Goal: Task Accomplishment & Management: Manage account settings

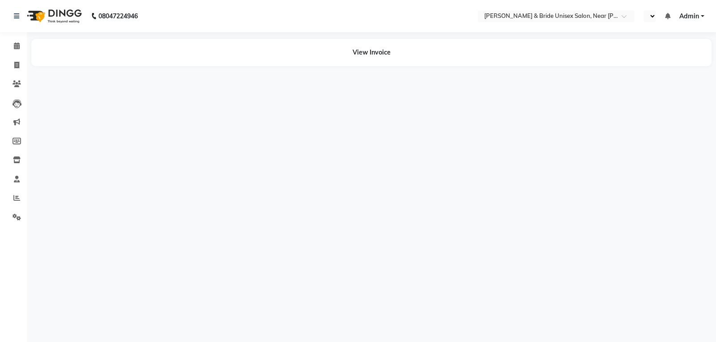
select select "en"
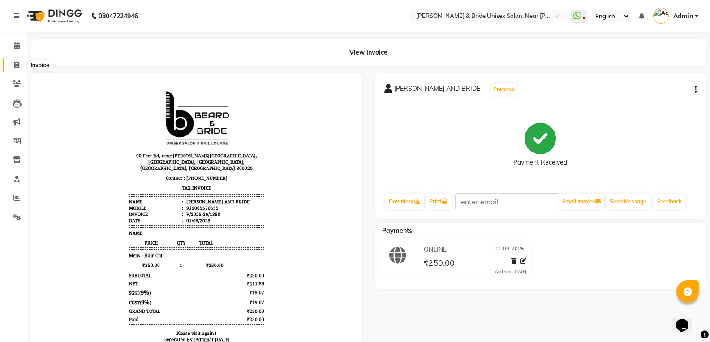
click at [17, 69] on span at bounding box center [17, 65] width 16 height 10
select select "4118"
select select "service"
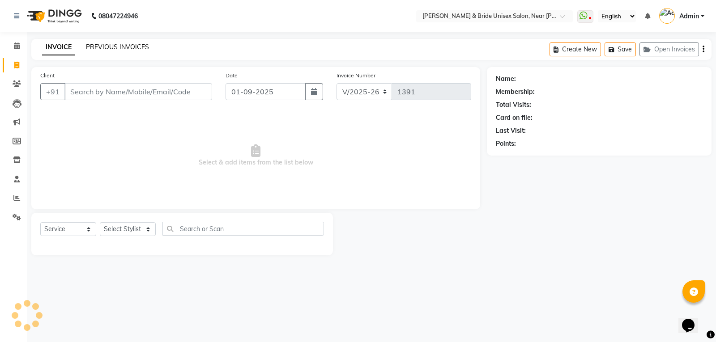
click at [129, 45] on link "PREVIOUS INVOICES" at bounding box center [117, 47] width 63 height 8
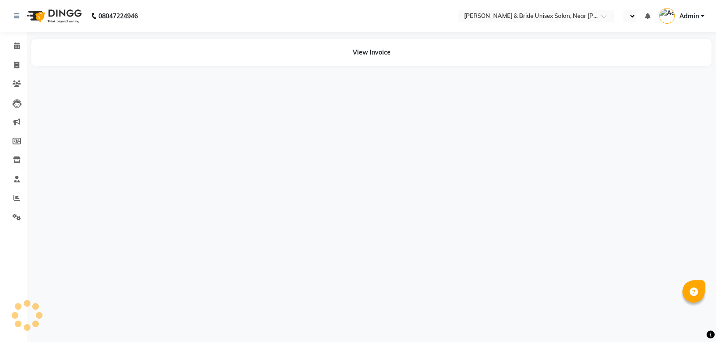
select select "en"
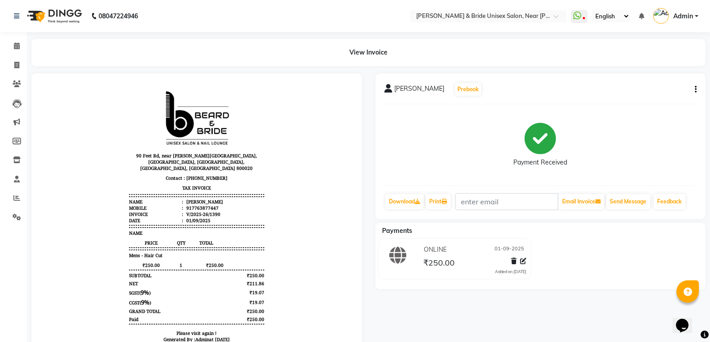
click at [694, 90] on icon "button" at bounding box center [695, 90] width 2 height 0
click at [649, 102] on div "Edit Invoice" at bounding box center [650, 100] width 61 height 11
select select "service"
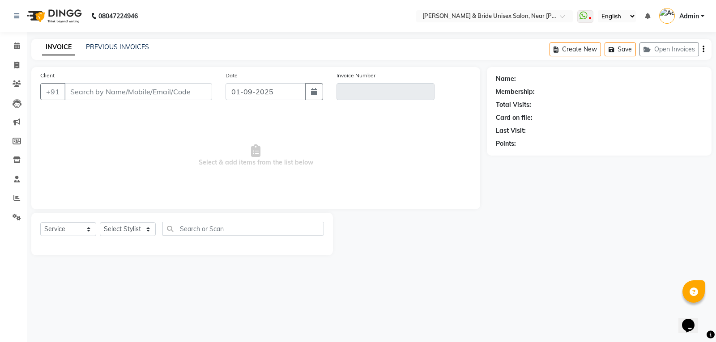
type input "7763877447"
type input "V/2025-26/1390"
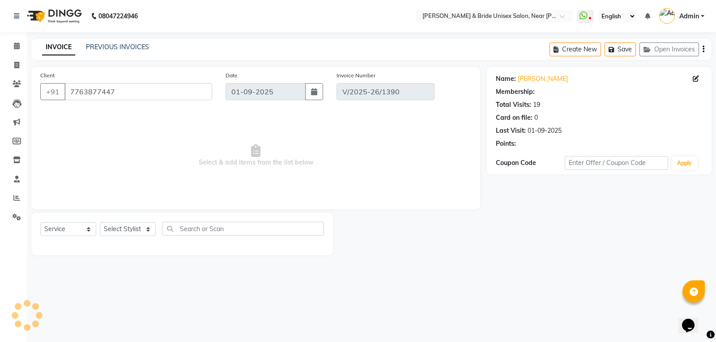
select select "1: Object"
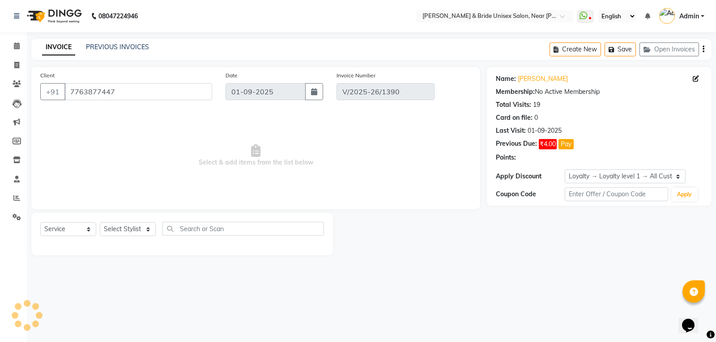
select select "select"
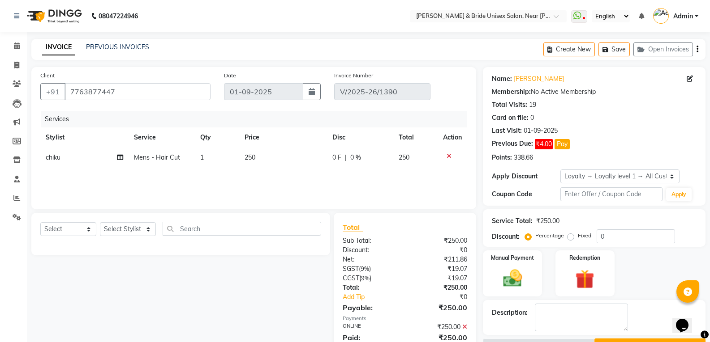
click at [447, 156] on icon at bounding box center [448, 156] width 5 height 6
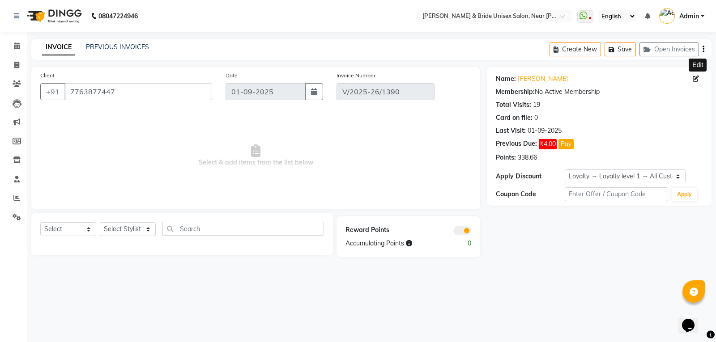
click at [695, 77] on icon at bounding box center [696, 79] width 6 height 6
select select "male"
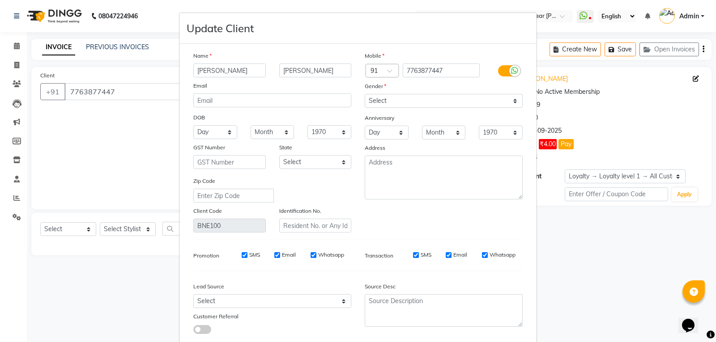
click at [657, 133] on ngb-modal-window "Update Client Name SURYANSH KUMAR Email DOB Day 01 02 03 04 05 06 07 08 09 10 1…" at bounding box center [358, 171] width 716 height 342
click at [644, 145] on ngb-modal-window "Update Client Name SURYANSH KUMAR Email DOB Day 01 02 03 04 05 06 07 08 09 10 1…" at bounding box center [358, 171] width 716 height 342
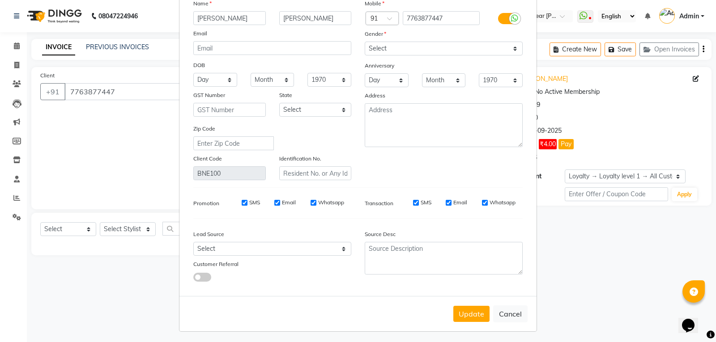
scroll to position [55, 0]
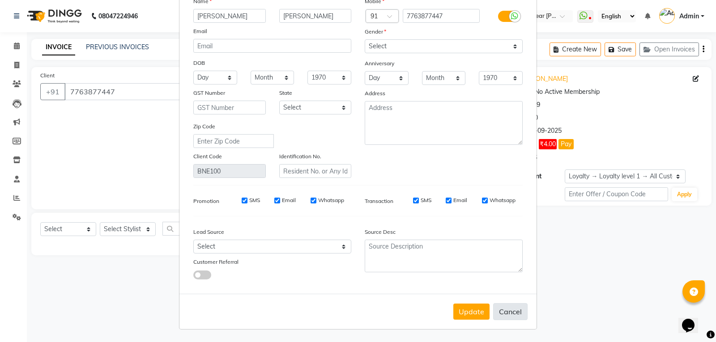
click at [507, 310] on button "Cancel" at bounding box center [510, 312] width 34 height 17
select select
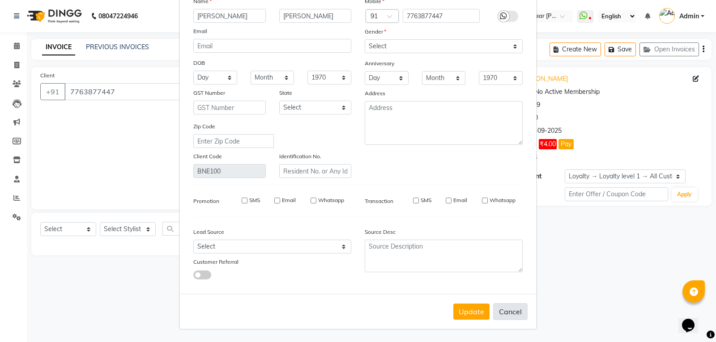
select select
checkbox input "false"
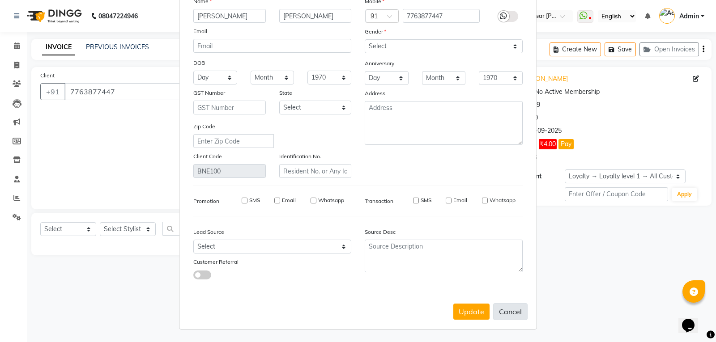
checkbox input "false"
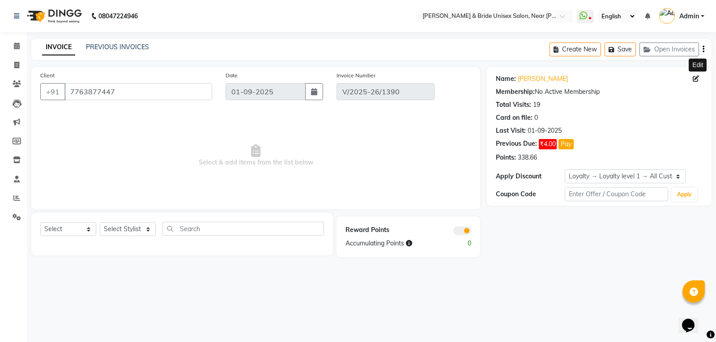
click at [588, 225] on div "Name: Suryansh Kumar Edit Membership: No Active Membership Total Visits: 19 Car…" at bounding box center [602, 162] width 231 height 190
click at [705, 48] on div "Create New Save Open Invoices" at bounding box center [631, 49] width 162 height 21
click at [704, 49] on icon "button" at bounding box center [704, 49] width 2 height 0
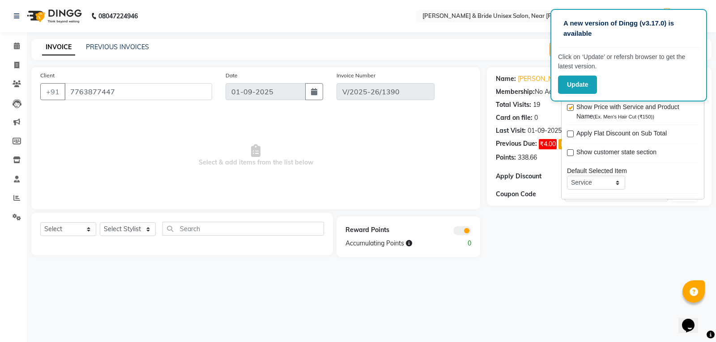
click at [647, 4] on nav "08047224946 Select Location × Beard & Bride Unisex Salon, Near Ishan Internatio…" at bounding box center [358, 16] width 716 height 32
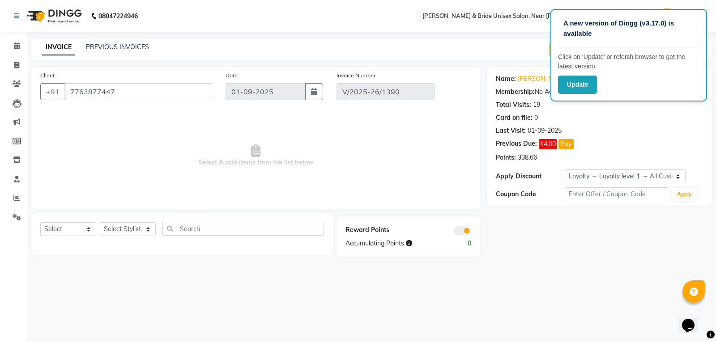
click at [637, 126] on div "Last Visit: 01-09-2025" at bounding box center [599, 130] width 207 height 9
click at [518, 235] on div "Name: Suryansh Kumar Membership: No Active Membership Total Visits: 19 Card on …" at bounding box center [602, 162] width 231 height 190
click at [632, 153] on div "Points: 338.66" at bounding box center [599, 157] width 207 height 9
click at [645, 148] on div "Previous Due: ₹4.00 Pay" at bounding box center [599, 144] width 207 height 10
click at [129, 45] on link "PREVIOUS INVOICES" at bounding box center [117, 47] width 63 height 8
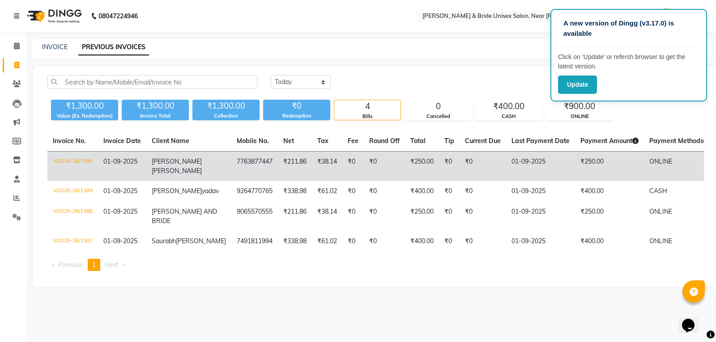
click at [575, 154] on td "₹250.00" at bounding box center [609, 167] width 69 height 30
click at [460, 172] on td "₹0" at bounding box center [483, 167] width 47 height 30
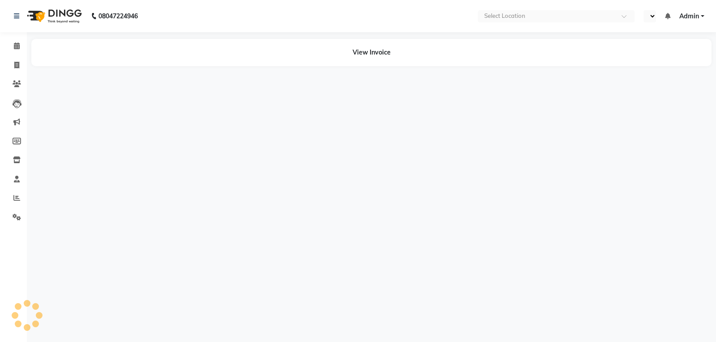
select select "en"
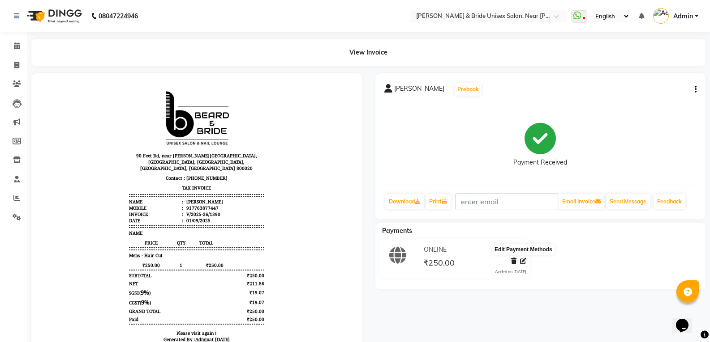
click at [523, 259] on icon at bounding box center [523, 261] width 6 height 6
select select "3"
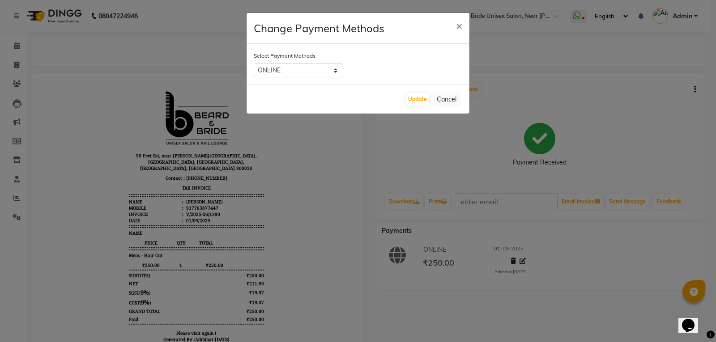
click at [478, 152] on ngb-modal-window "Change Payment Methods × Select Payment Methods CASH CARD ONLINE CUSTOM GPay Pa…" at bounding box center [358, 171] width 716 height 342
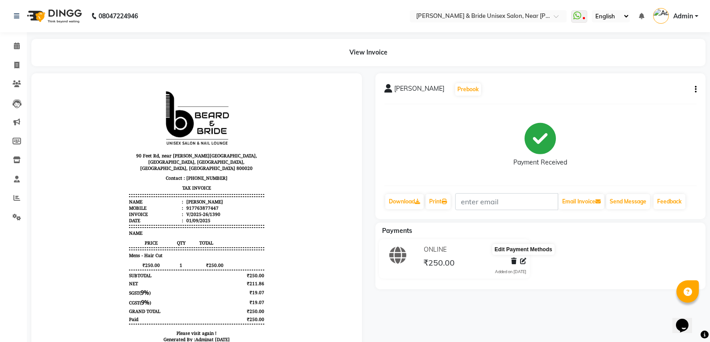
click at [522, 262] on icon at bounding box center [523, 261] width 6 height 6
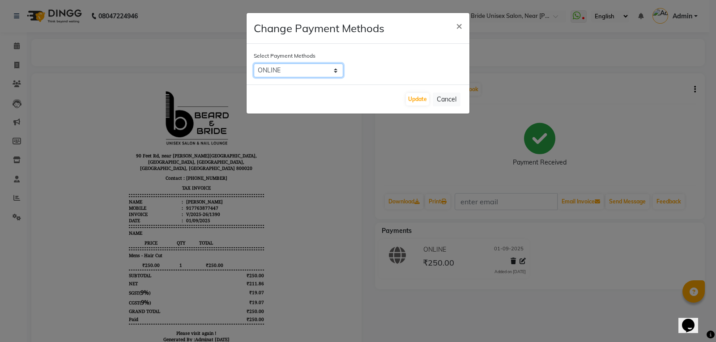
click at [332, 72] on select "CASH CARD ONLINE CUSTOM GPay PayTM PhonePe UPI NearBuy Loan BharatPay Cheque Mo…" at bounding box center [299, 71] width 90 height 14
select select "1"
click at [254, 64] on select "CASH CARD ONLINE CUSTOM GPay PayTM PhonePe UPI NearBuy Loan BharatPay Cheque Mo…" at bounding box center [299, 71] width 90 height 14
click at [421, 98] on button "Update" at bounding box center [417, 99] width 23 height 13
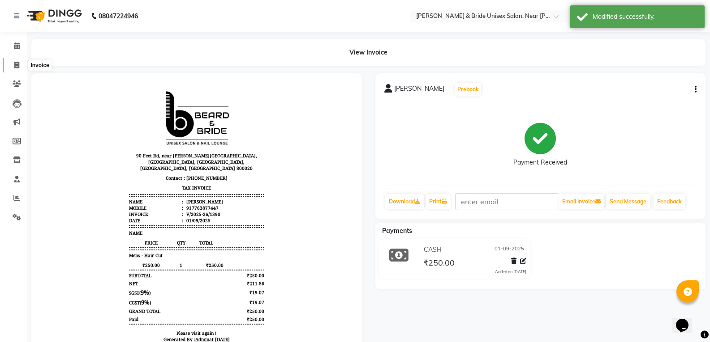
click at [14, 64] on icon at bounding box center [16, 65] width 5 height 7
select select "service"
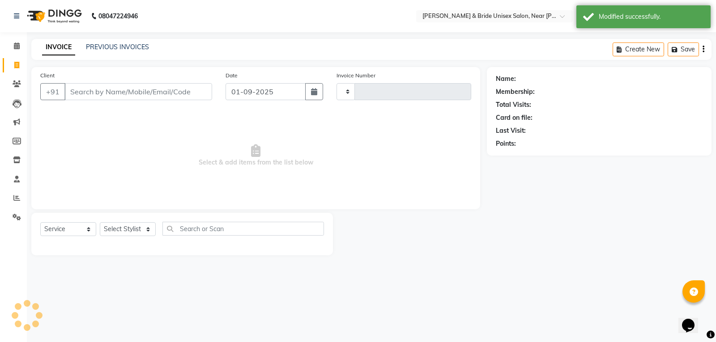
type input "1391"
select select "4118"
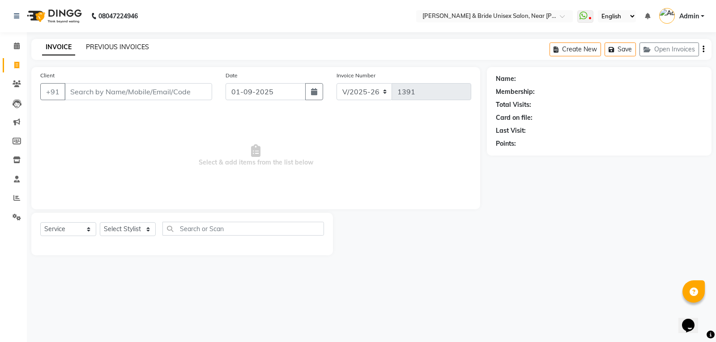
click at [137, 48] on link "PREVIOUS INVOICES" at bounding box center [117, 47] width 63 height 8
